Goal: Transaction & Acquisition: Download file/media

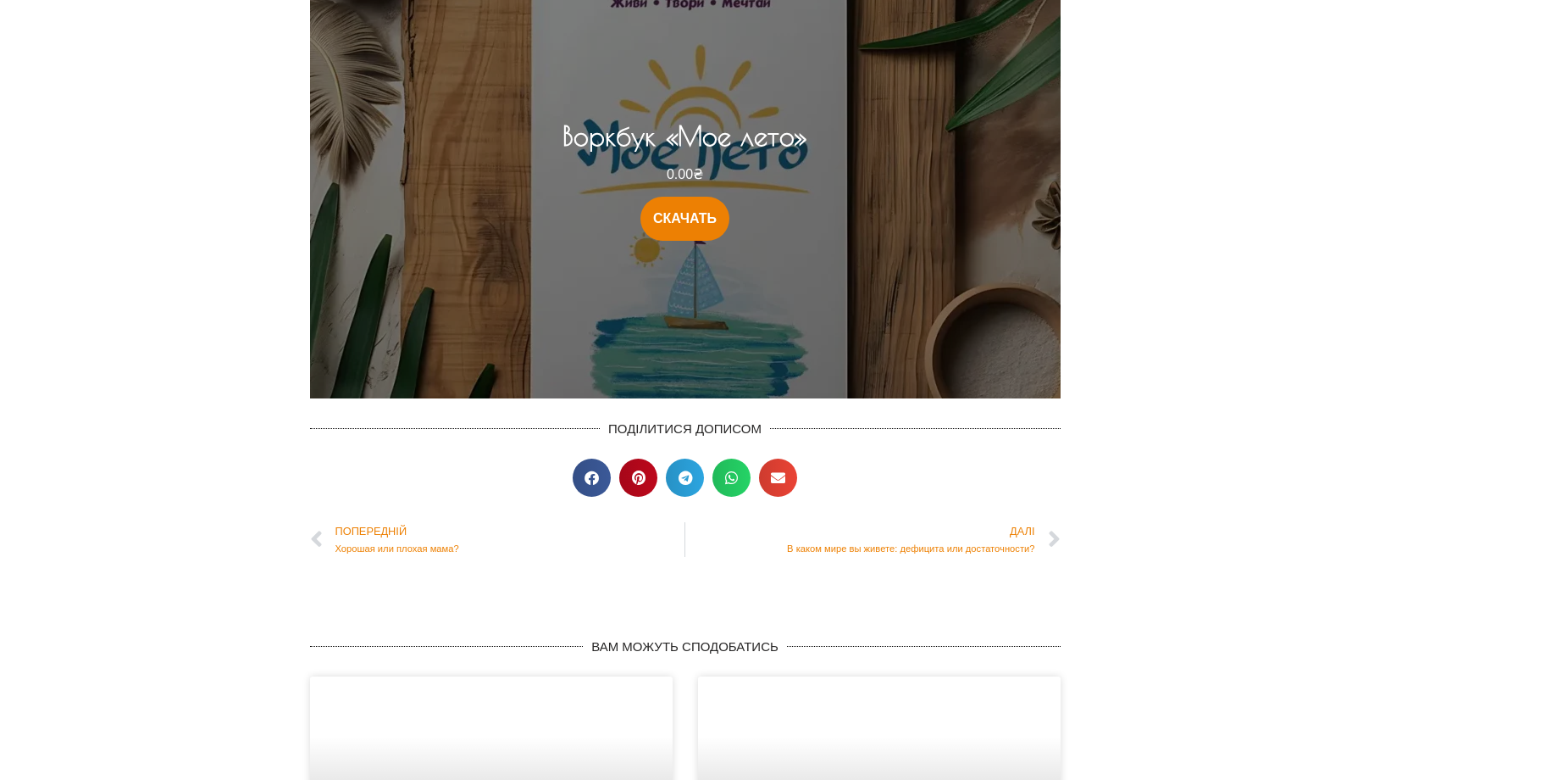
scroll to position [1695, 0]
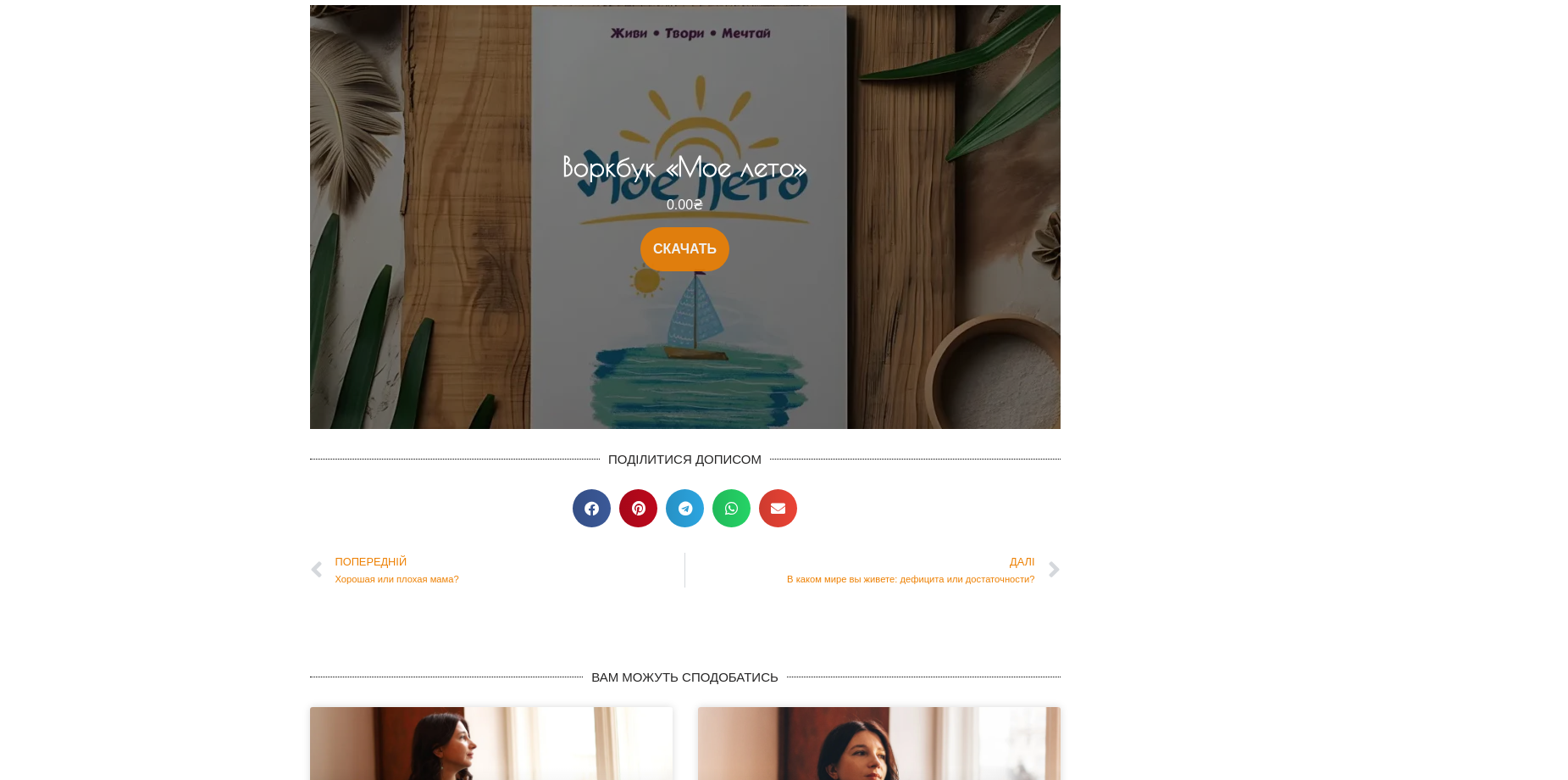
click at [679, 248] on link "СКАЧАТЬ" at bounding box center [685, 249] width 89 height 44
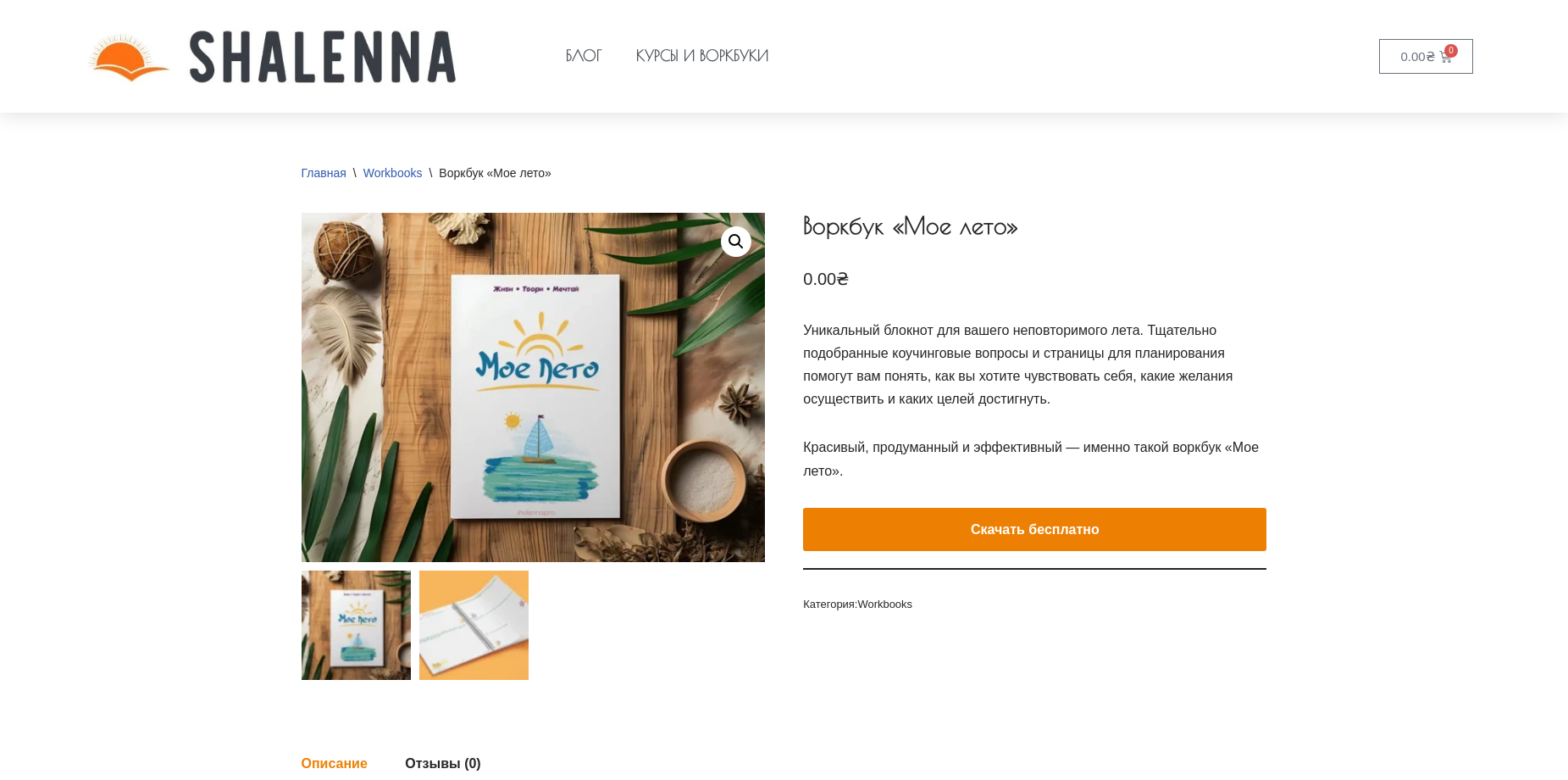
click at [470, 629] on img at bounding box center [473, 625] width 109 height 109
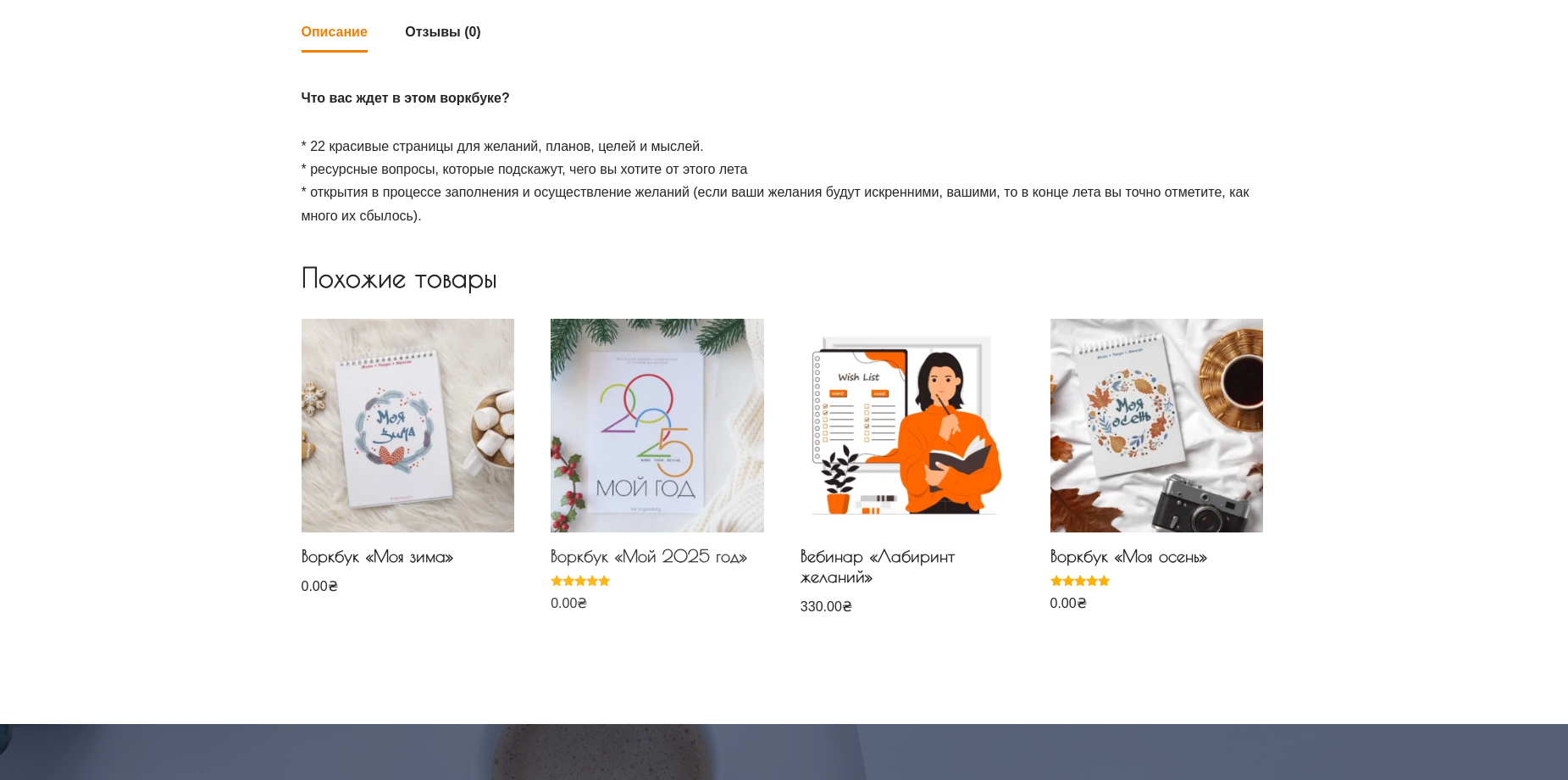
scroll to position [339, 0]
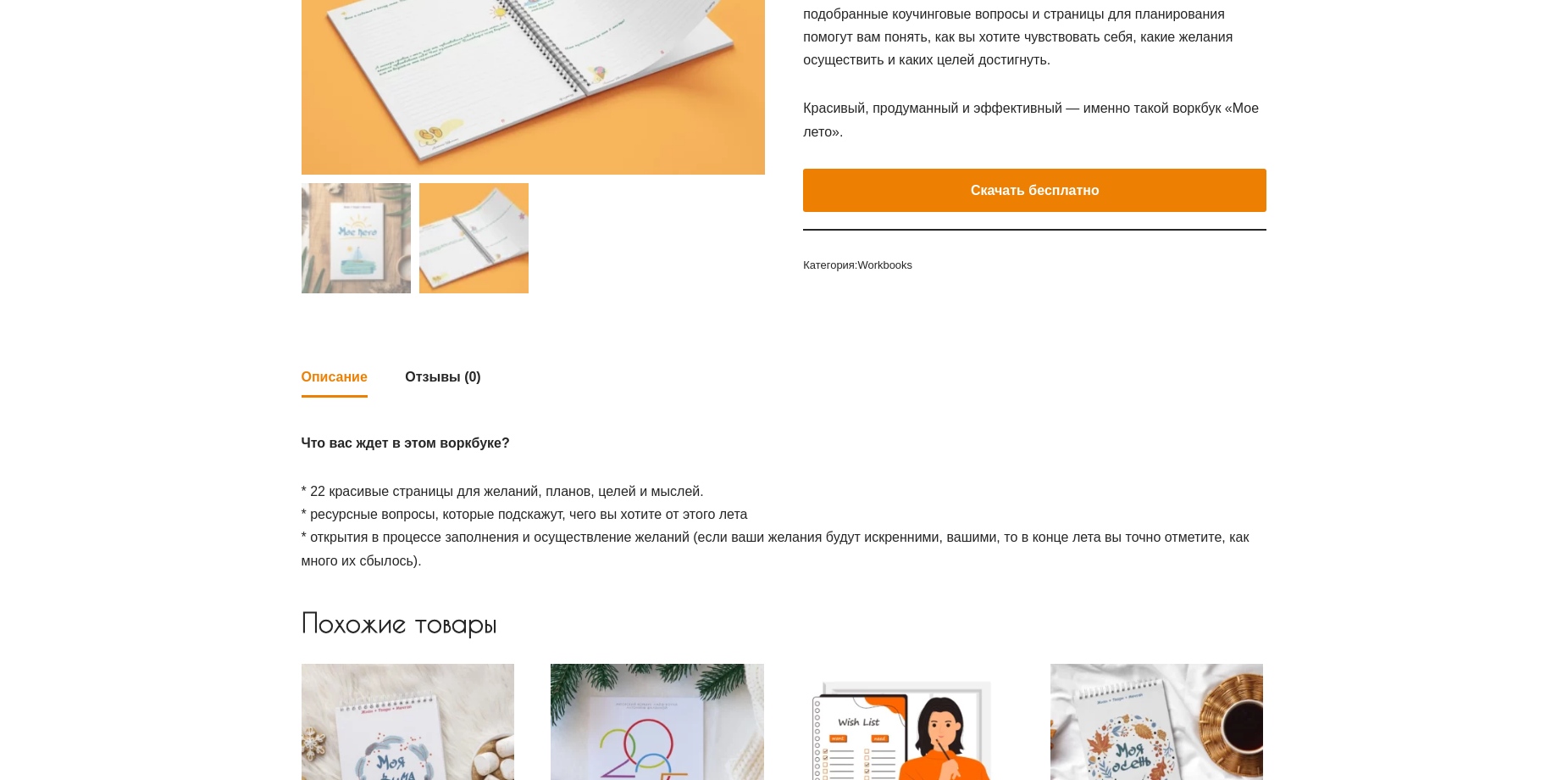
click at [566, 504] on p "* 22 красивые страницы для желаний, планов, целей и мыслей. * ресурсные вопросы…" at bounding box center [784, 526] width 965 height 92
click at [561, 516] on p "* 22 красивые страницы для желаний, планов, целей и мыслей. * ресурсные вопросы…" at bounding box center [784, 526] width 965 height 92
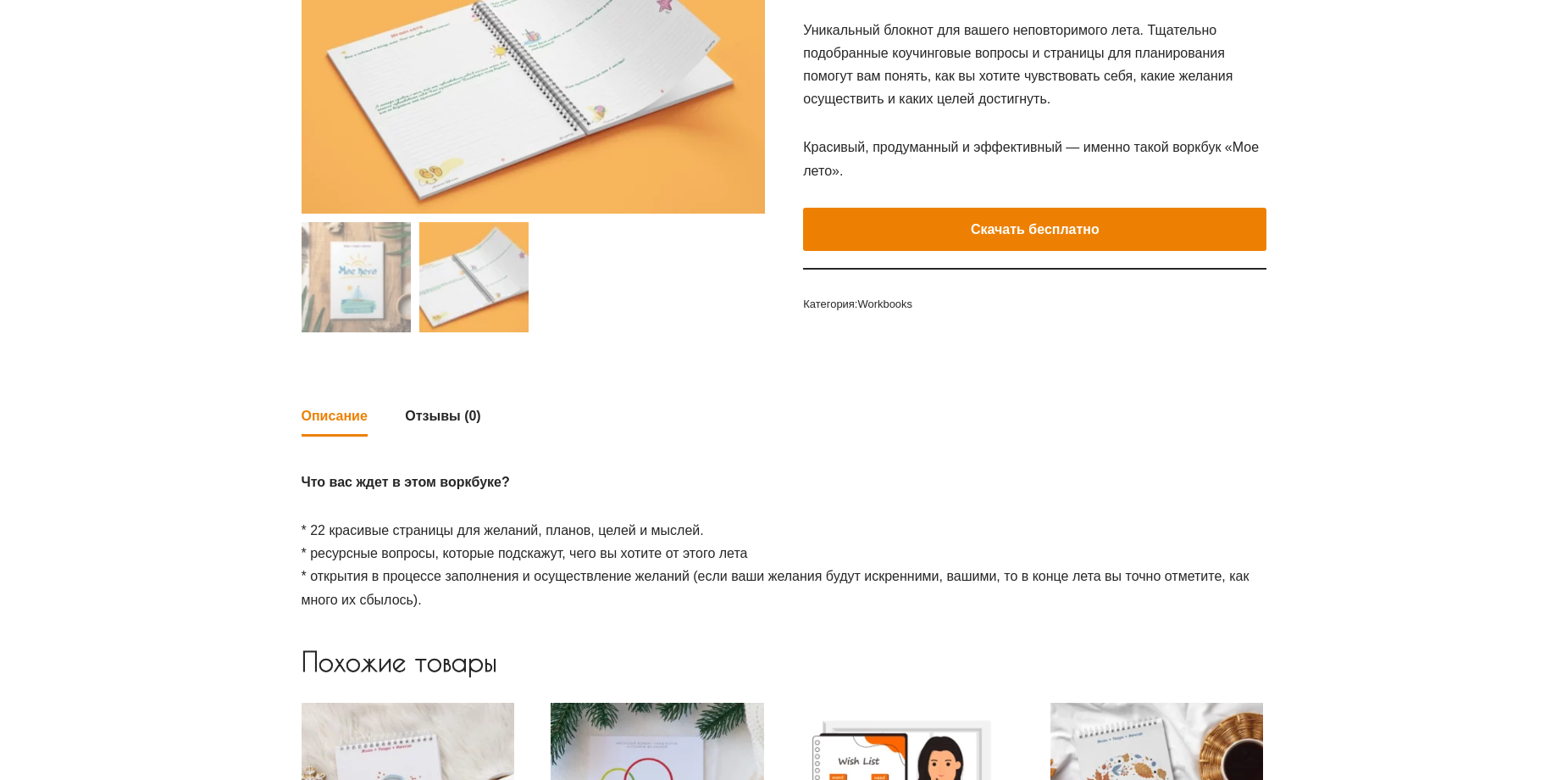
scroll to position [85, 0]
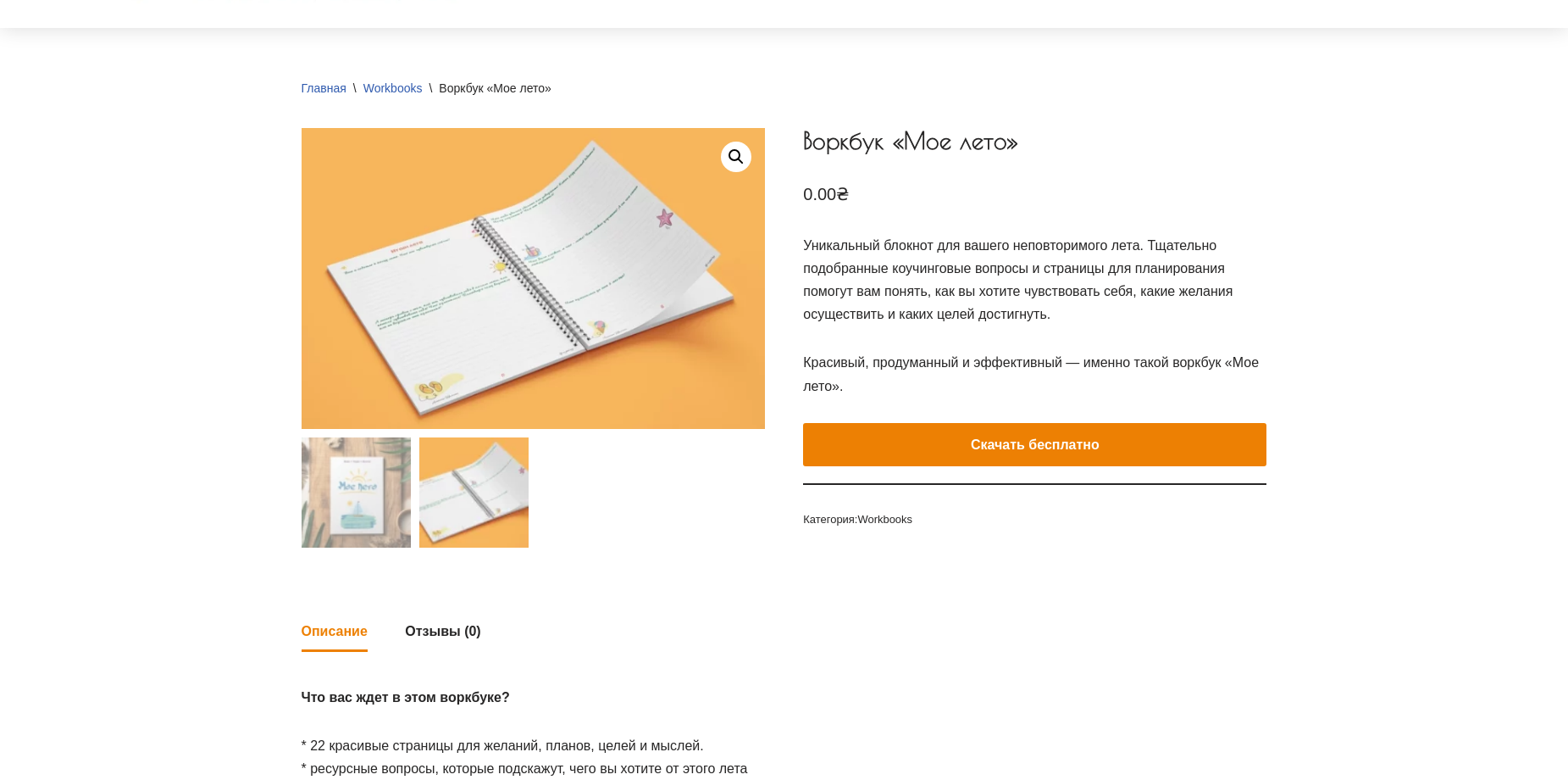
click at [958, 570] on div "Previous Next Воркбук «Мое лето» 0.00 ₴ Уникальный блокнот для вашего неповтори…" at bounding box center [784, 353] width 965 height 451
click at [331, 494] on img at bounding box center [356, 492] width 109 height 109
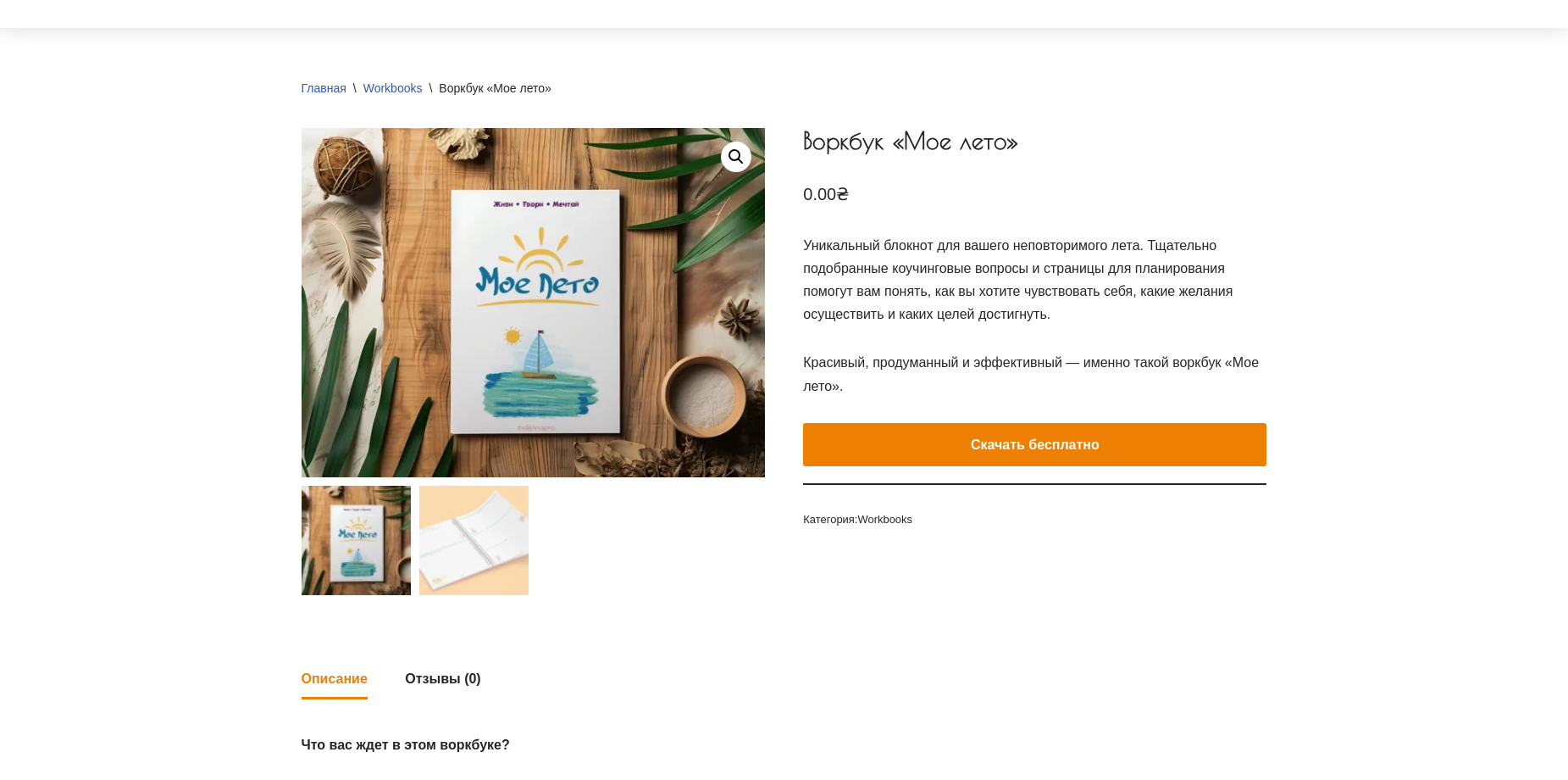
click at [1016, 448] on button "Скачать бесплатно" at bounding box center [1034, 445] width 463 height 44
